Goal: Go to known website: Access a specific website the user already knows

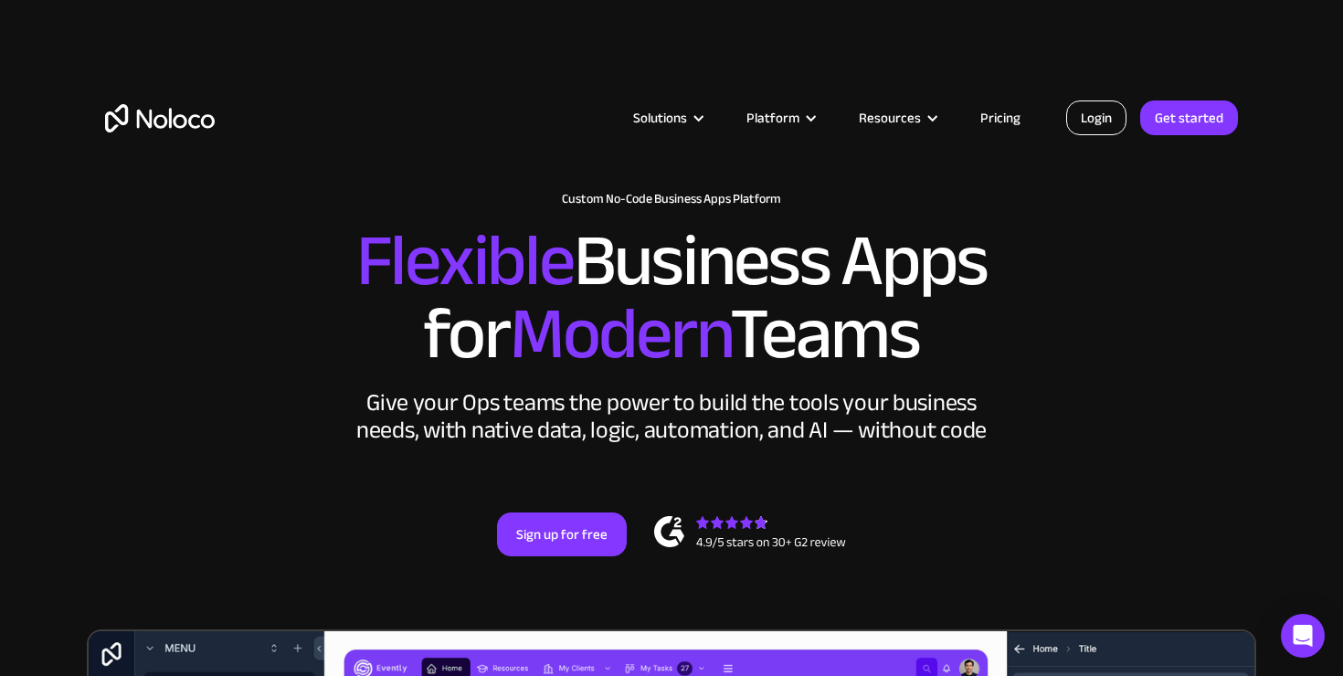
click at [1105, 121] on link "Login" at bounding box center [1096, 117] width 60 height 35
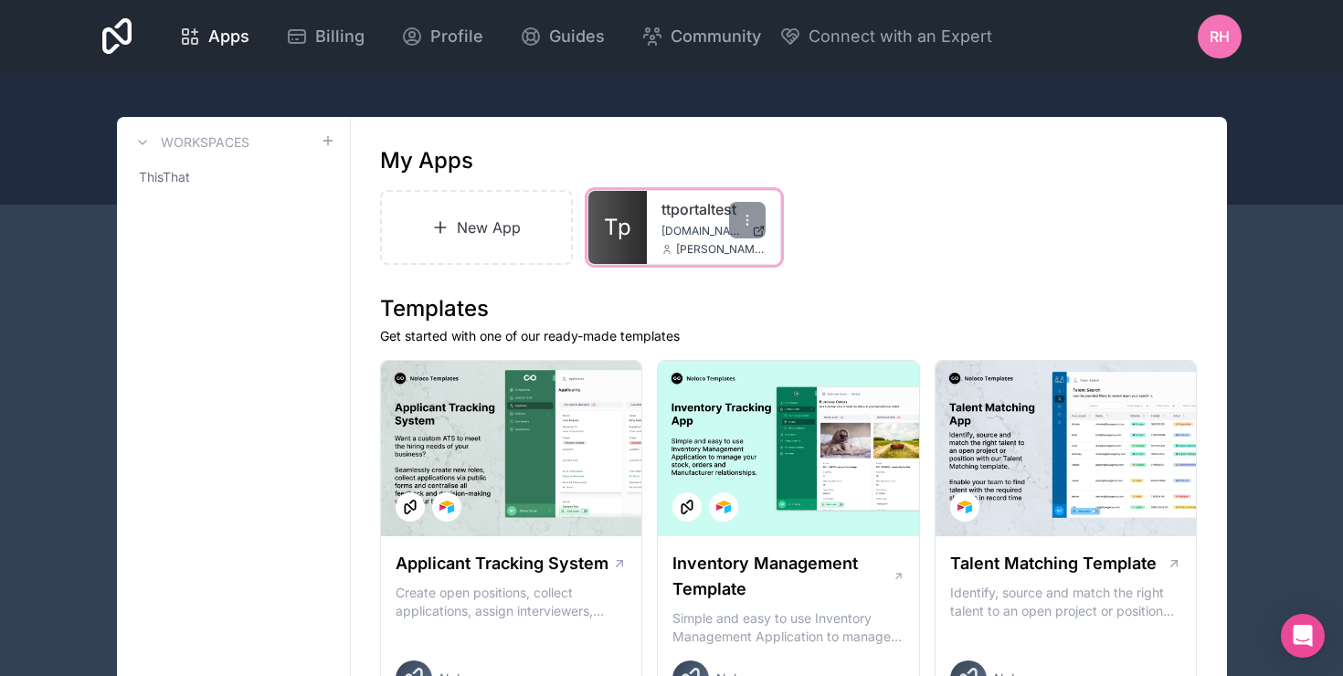
click at [662, 219] on link "ttportaltest" at bounding box center [713, 209] width 104 height 22
